Goal: Use online tool/utility: Utilize a website feature to perform a specific function

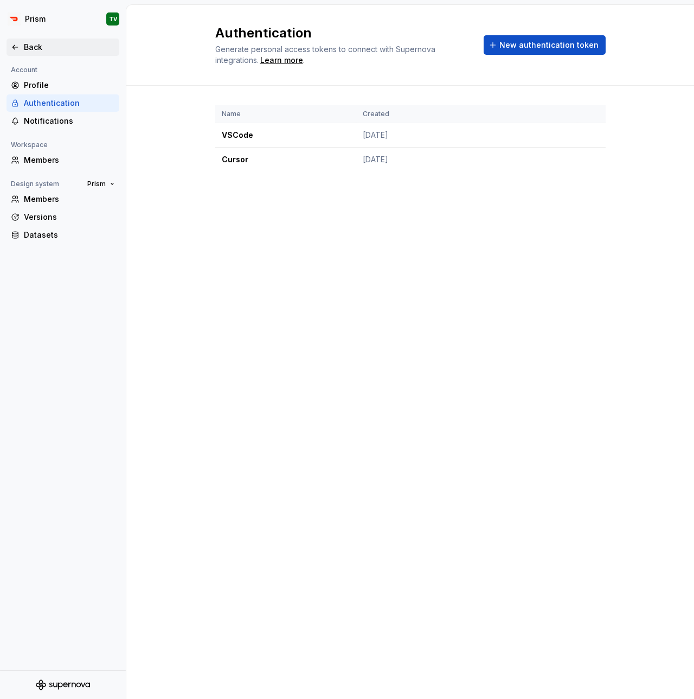
click at [16, 47] on icon at bounding box center [14, 47] width 5 height 4
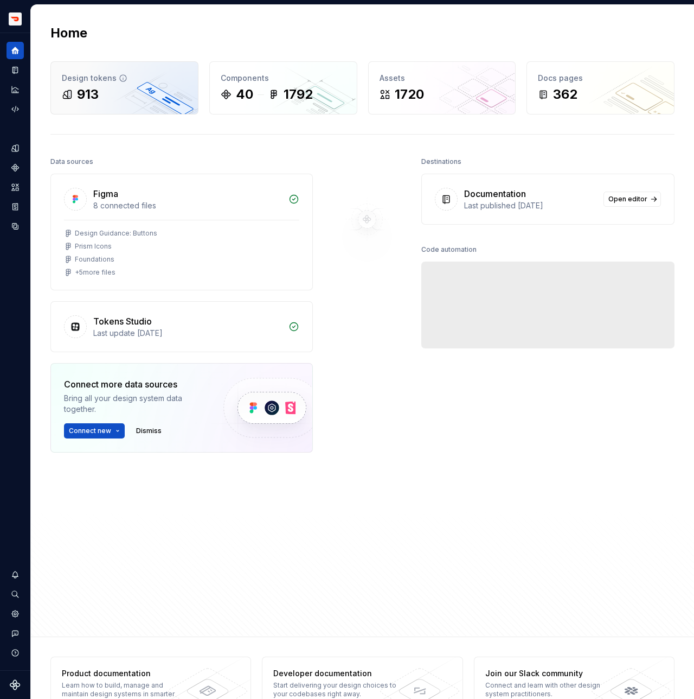
click at [128, 100] on div "913" at bounding box center [124, 94] width 125 height 17
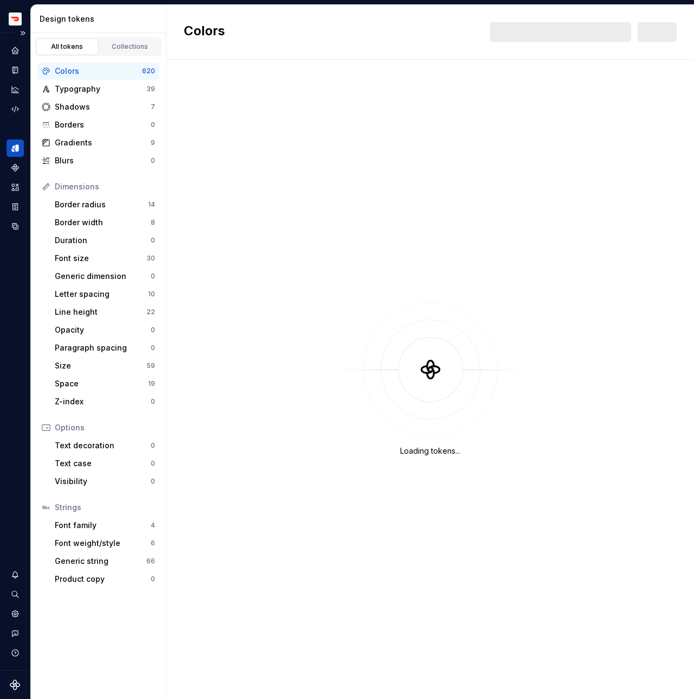
click at [4, 37] on div "Design system data" at bounding box center [15, 351] width 30 height 637
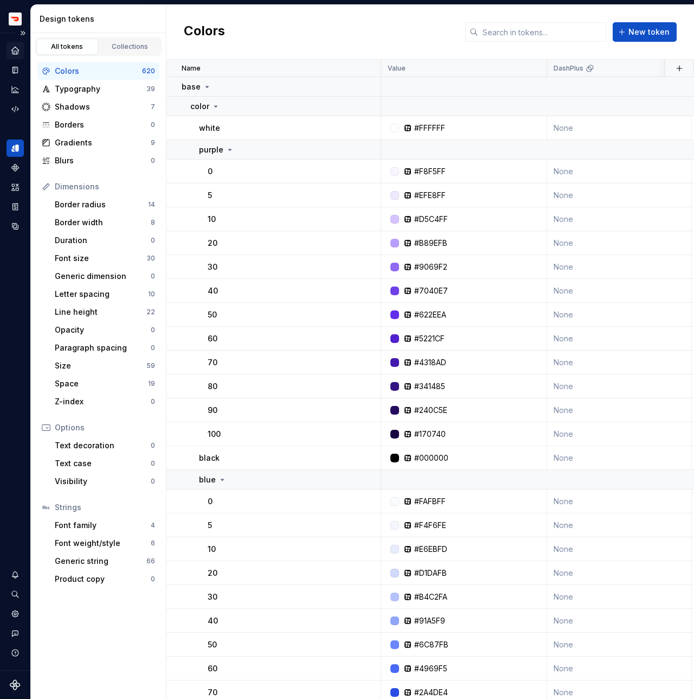
click at [12, 55] on icon "Home" at bounding box center [15, 51] width 10 height 10
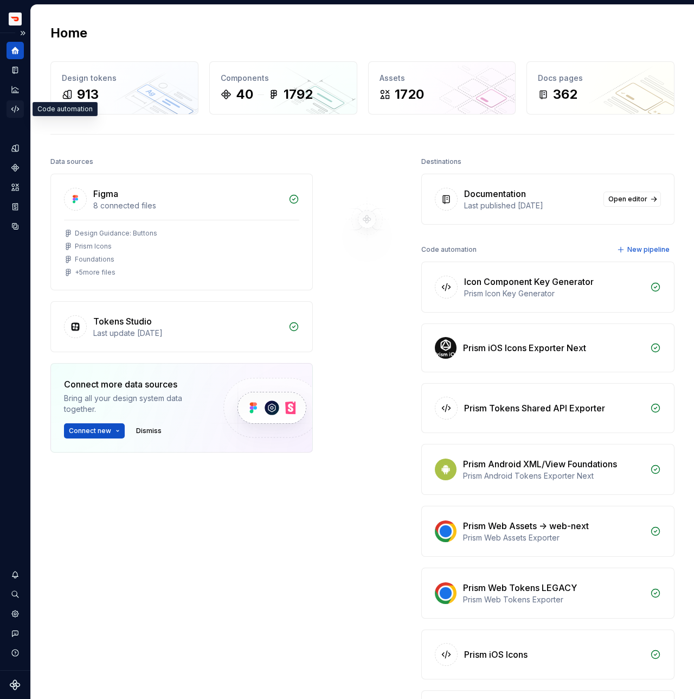
click at [13, 106] on icon "Code automation" at bounding box center [15, 109] width 10 height 10
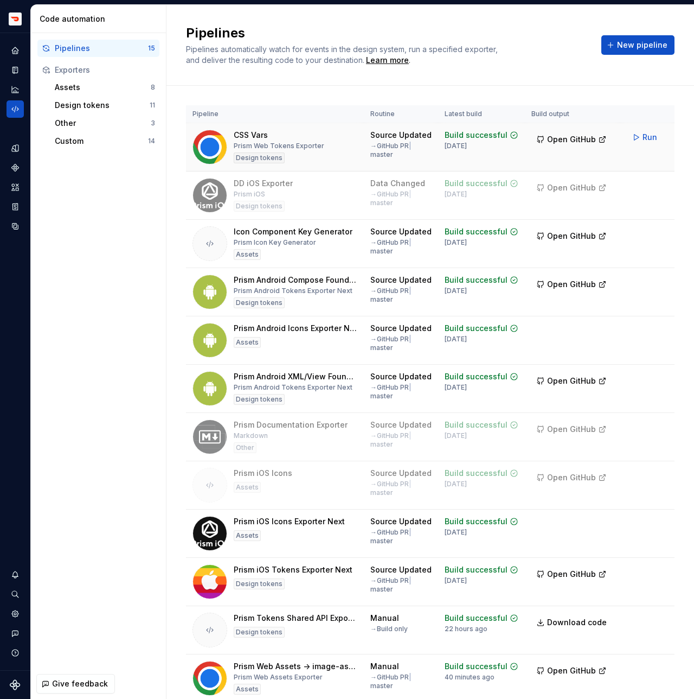
scroll to position [189, 0]
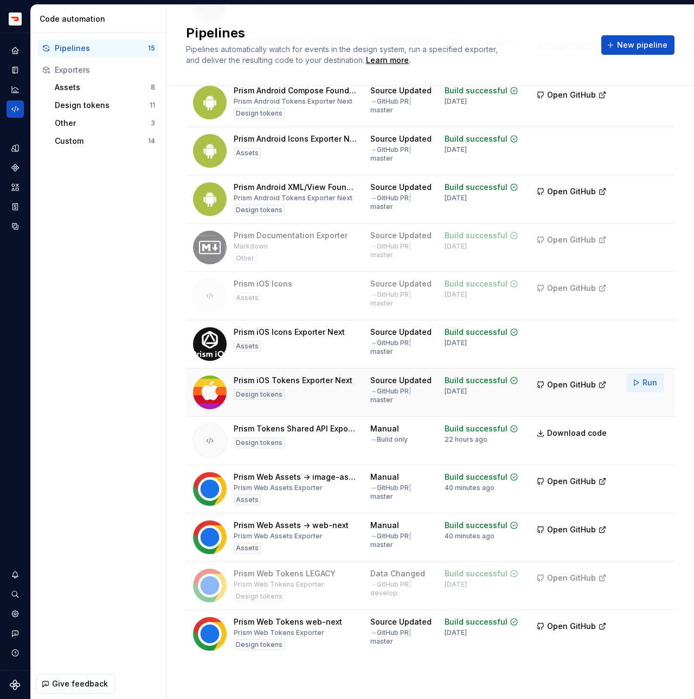
click at [633, 384] on button "Run" at bounding box center [645, 383] width 37 height 20
click at [628, 335] on button "Run" at bounding box center [645, 334] width 37 height 20
